Goal: Check status: Check status

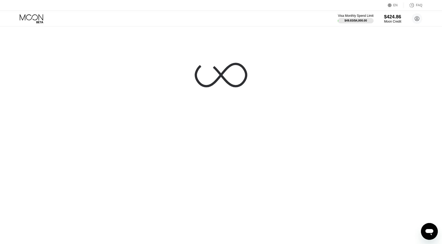
click at [306, 109] on div at bounding box center [221, 122] width 442 height 244
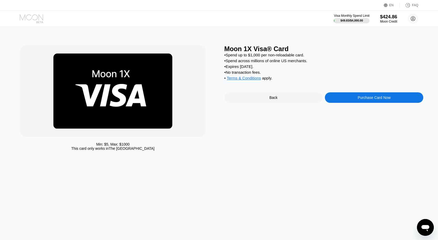
click at [37, 20] on icon at bounding box center [32, 18] width 24 height 9
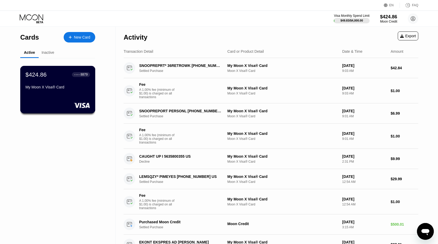
click at [82, 74] on div "8879" at bounding box center [83, 75] width 7 height 4
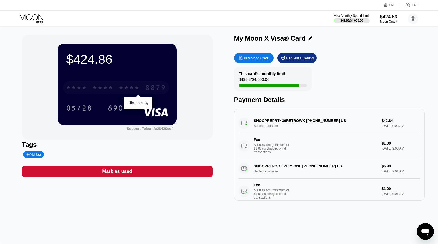
click at [144, 89] on div "* * * * * * * * * * * * 8879" at bounding box center [116, 87] width 106 height 13
